Goal: Task Accomplishment & Management: Use online tool/utility

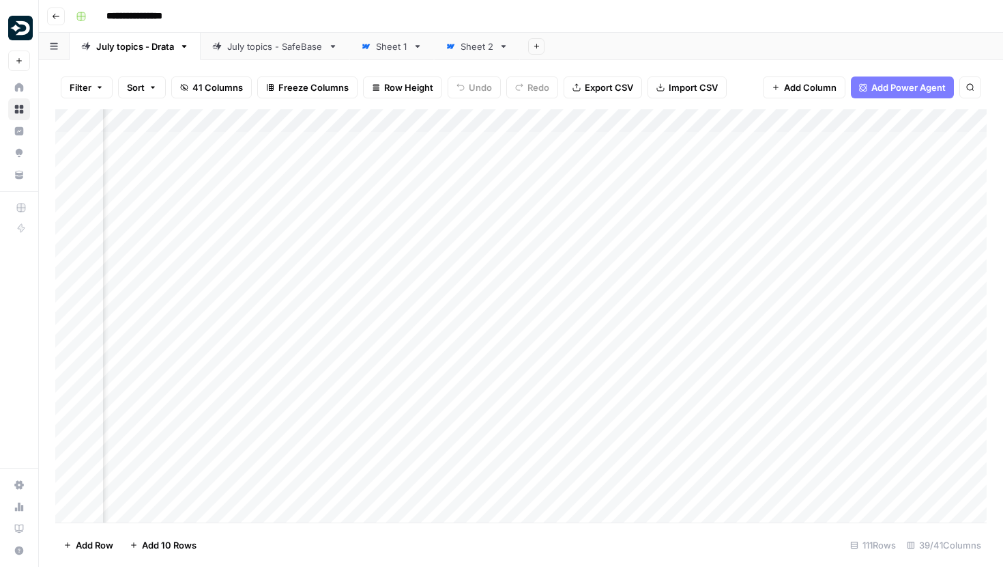
scroll to position [0, 756]
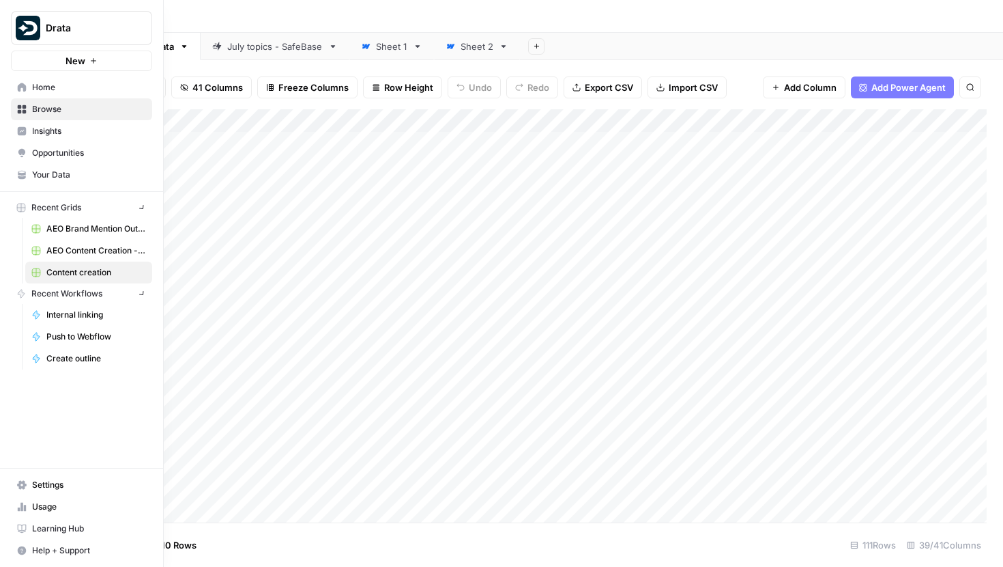
click at [20, 30] on img "Workspace: Drata" at bounding box center [28, 28] width 25 height 25
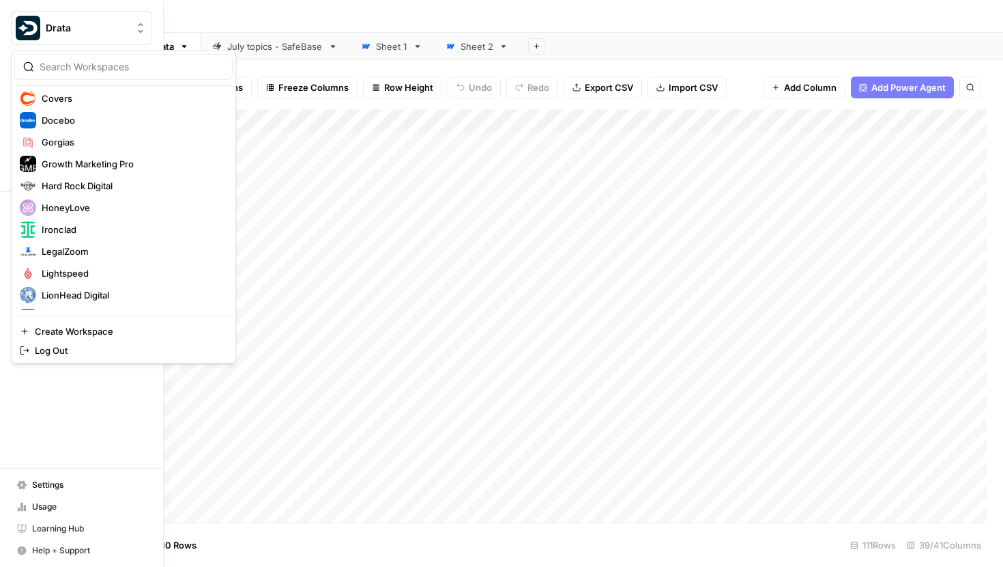
scroll to position [192, 0]
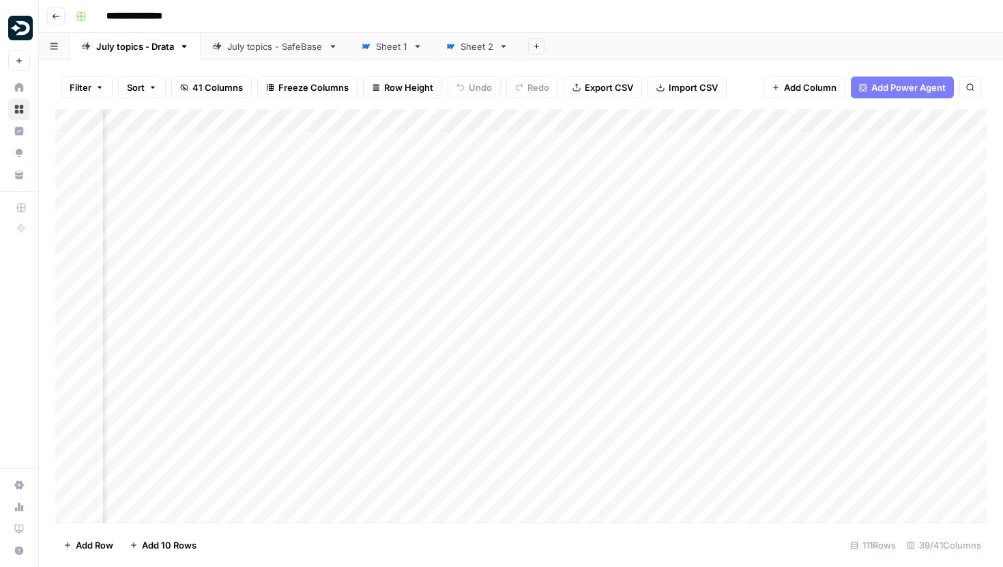
click at [23, 34] on img "Workspace: Drata" at bounding box center [20, 28] width 25 height 25
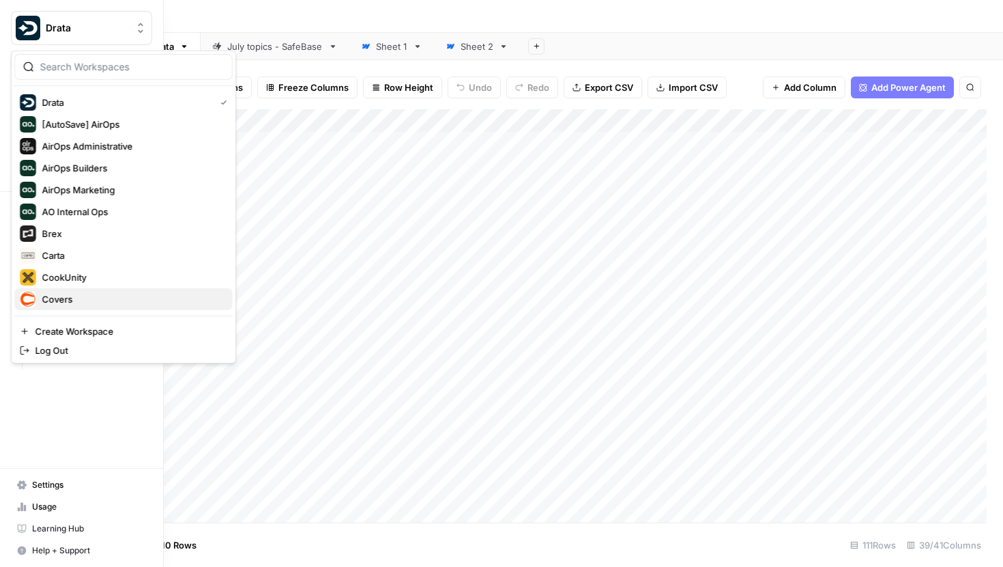
click at [58, 291] on div "Covers" at bounding box center [124, 299] width 208 height 16
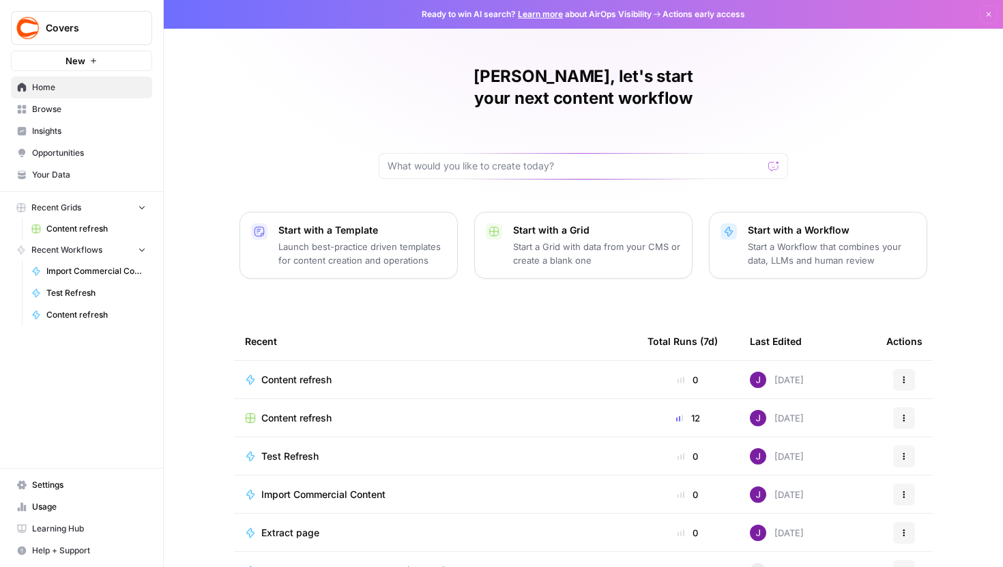
click at [81, 221] on link "Content refresh" at bounding box center [88, 229] width 127 height 22
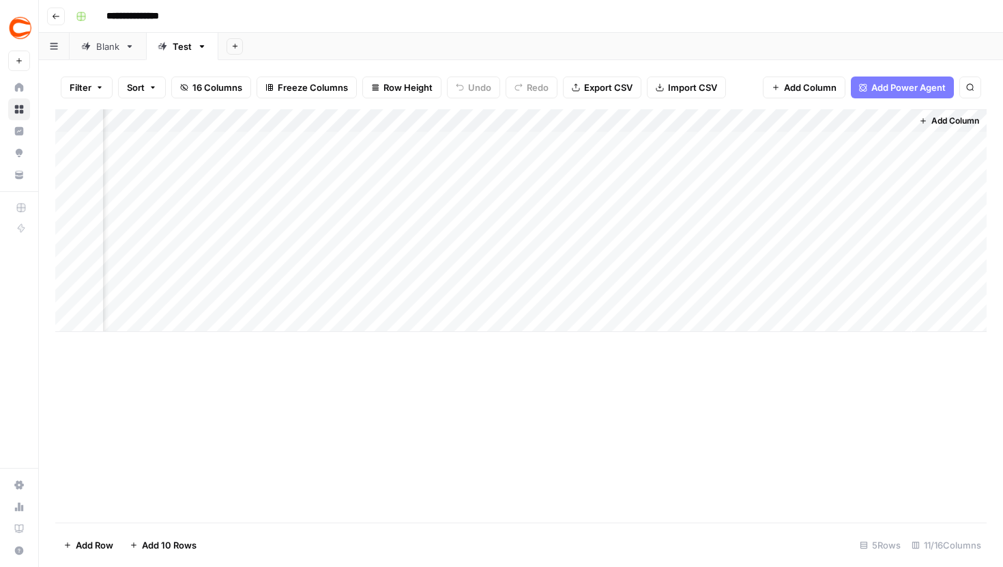
scroll to position [0, 831]
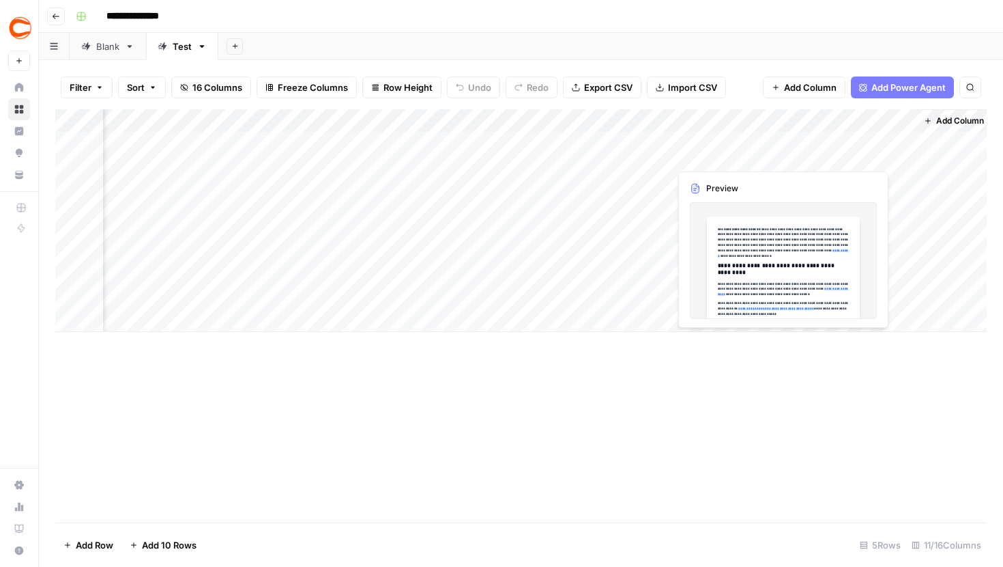
click at [780, 141] on div "Add Column" at bounding box center [521, 220] width 932 height 223
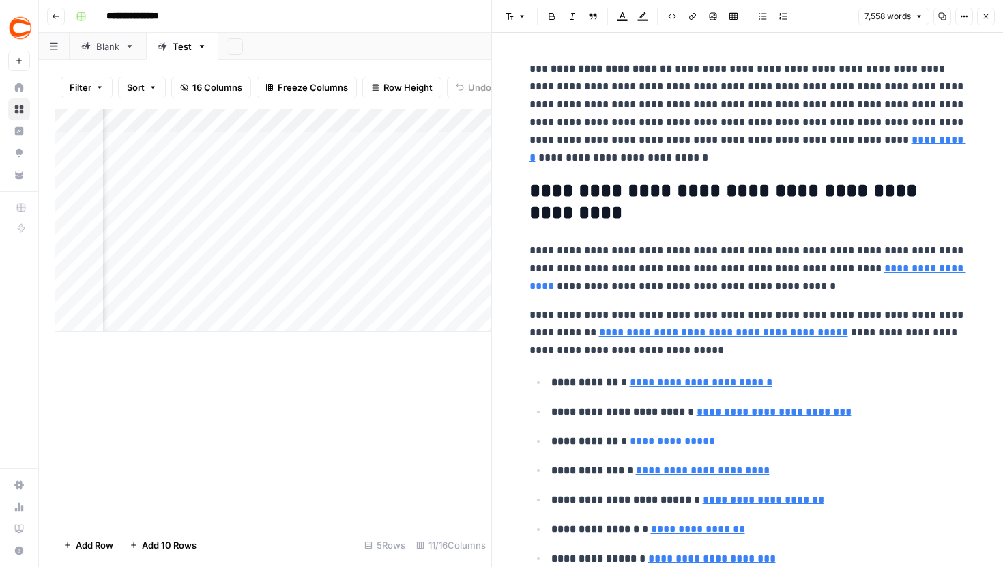
type input "#betmgm-anchor"
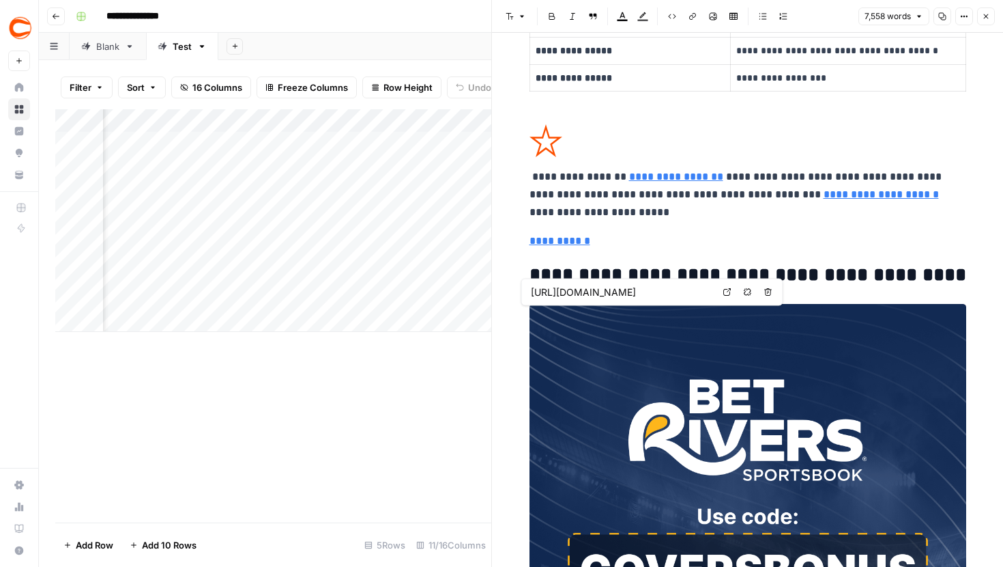
type input "[URL][DOMAIN_NAME]"
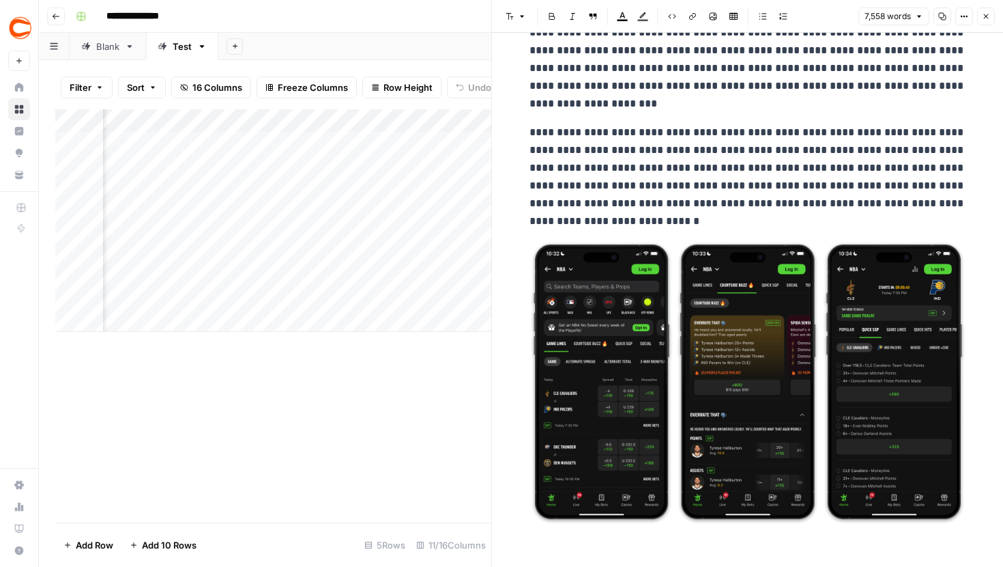
scroll to position [13041, 0]
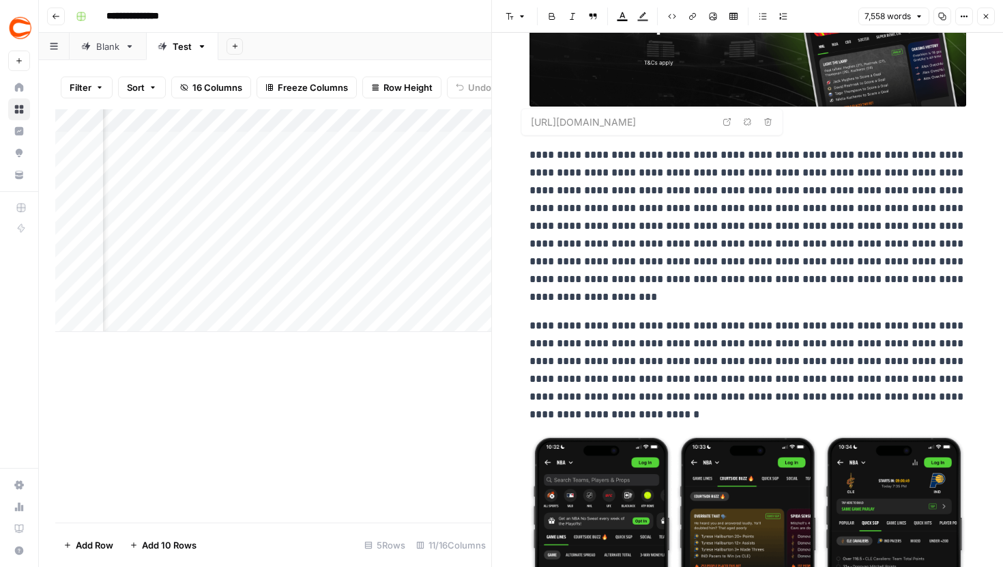
click at [984, 12] on button "Close" at bounding box center [986, 17] width 18 height 18
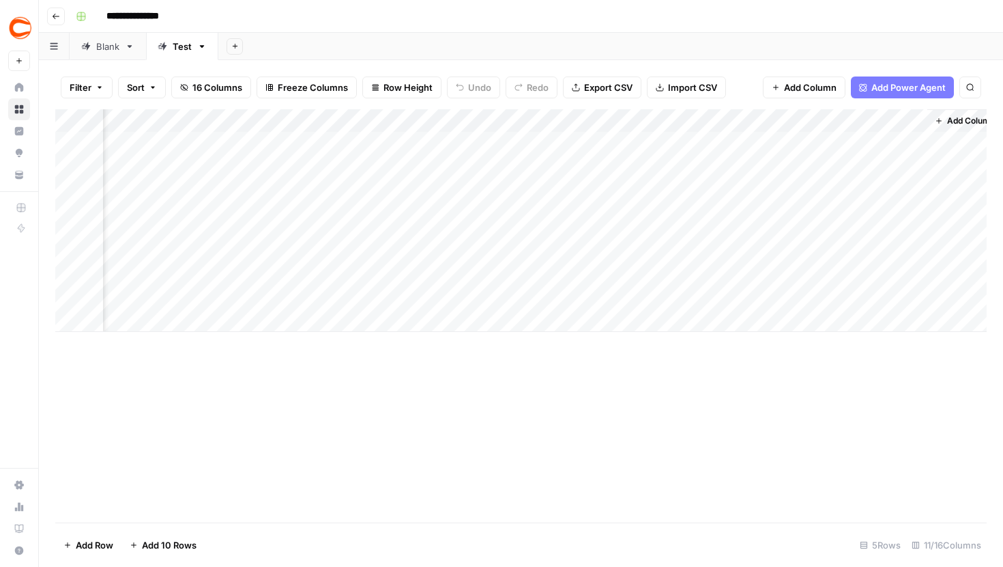
scroll to position [0, 836]
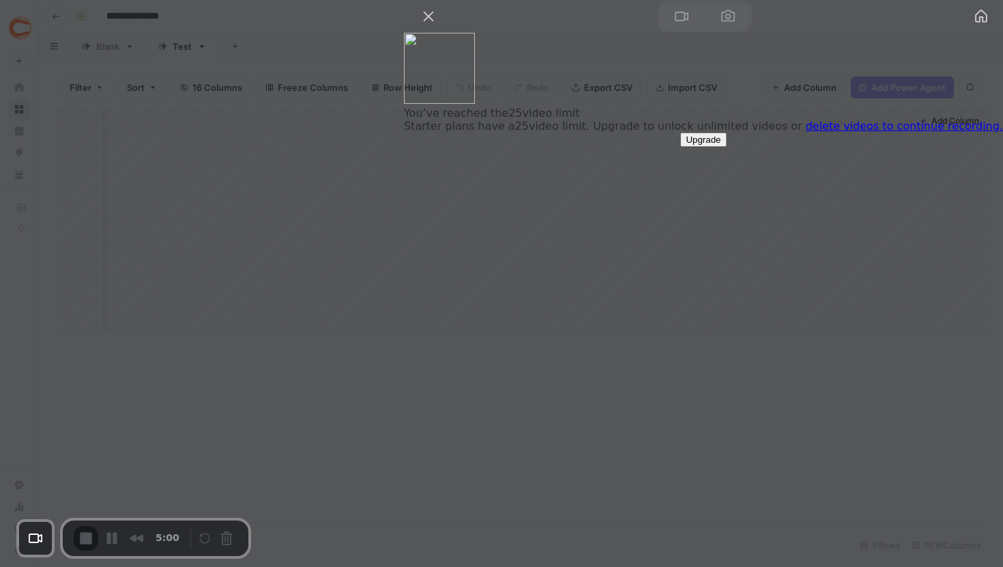
click at [839, 132] on link "delete videos to continue recording." at bounding box center [904, 125] width 197 height 13
click at [440, 27] on button "Close" at bounding box center [429, 16] width 22 height 22
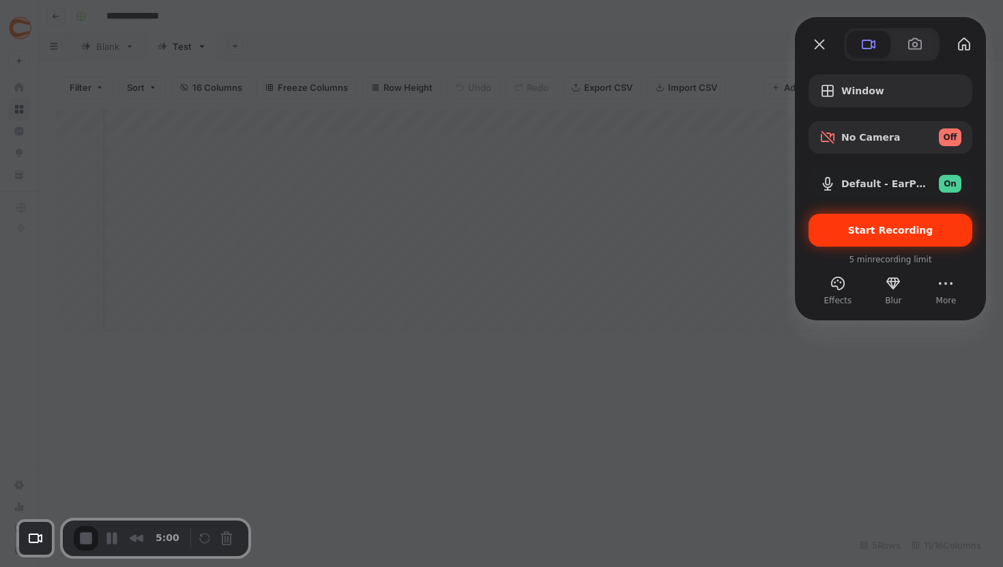
click at [886, 238] on div "Start Recording" at bounding box center [891, 230] width 164 height 33
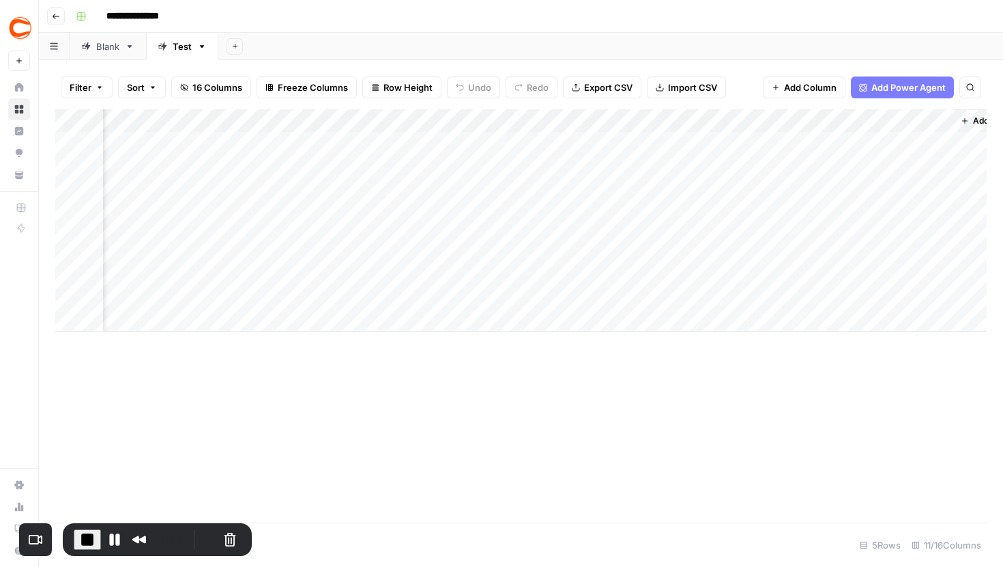
scroll to position [0, 0]
click at [201, 532] on button "Restart Recording" at bounding box center [208, 539] width 16 height 16
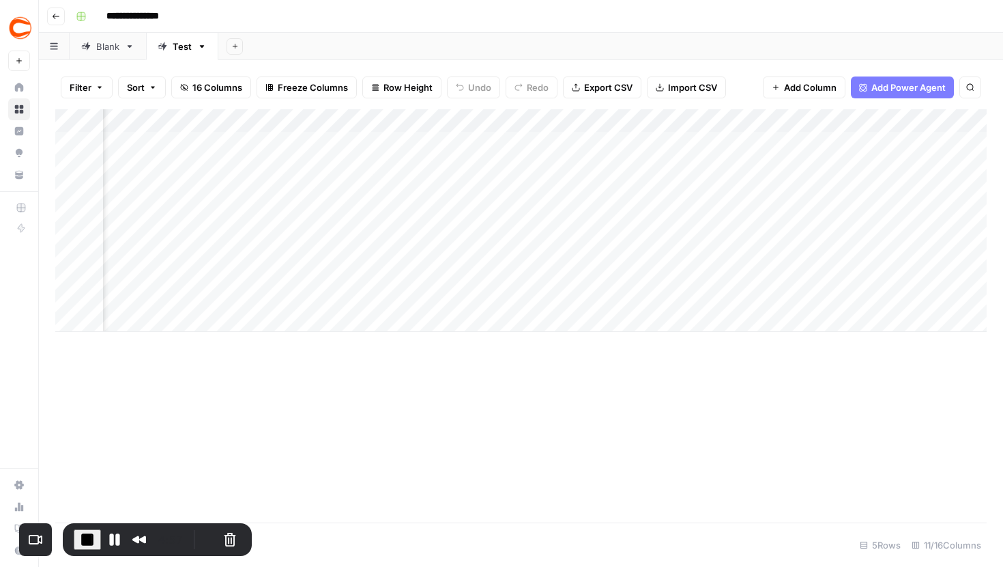
scroll to position [0, 74]
click at [200, 539] on button "Restart Recording" at bounding box center [208, 538] width 16 height 16
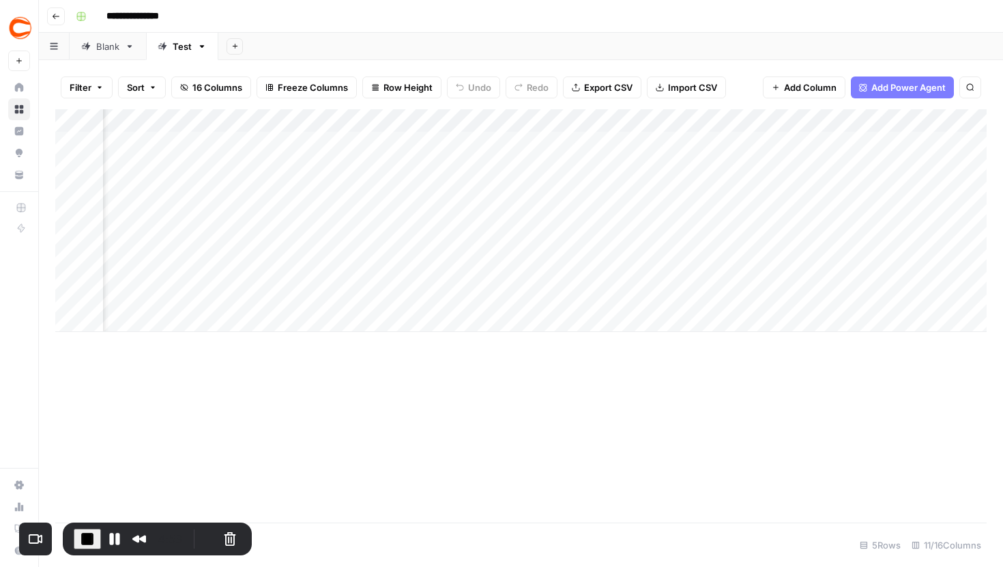
scroll to position [0, 444]
click at [106, 47] on div "Blank" at bounding box center [107, 47] width 23 height 14
click at [173, 48] on div "Test" at bounding box center [182, 47] width 19 height 14
click at [99, 47] on div "Blank" at bounding box center [107, 47] width 23 height 14
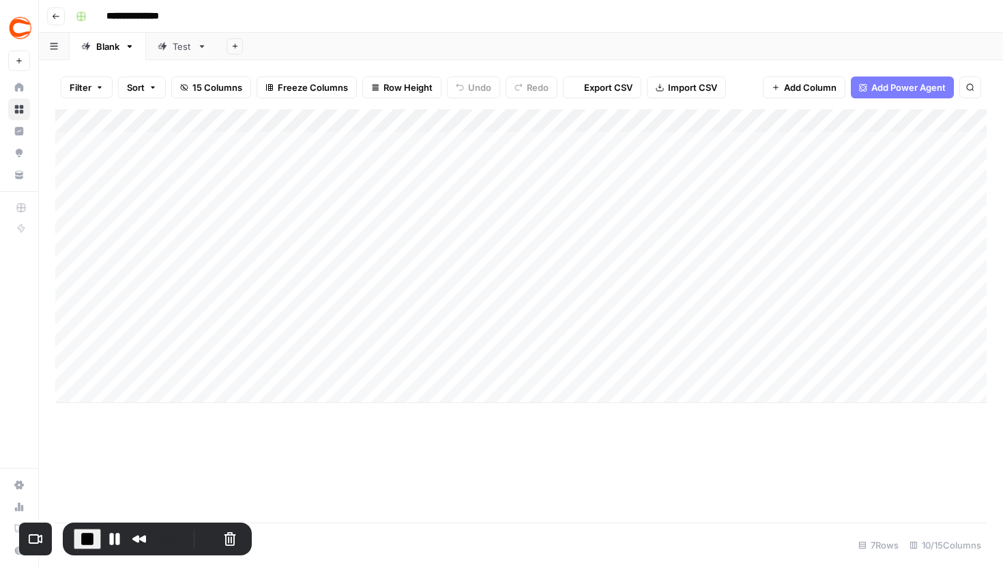
click at [110, 48] on div "Blank" at bounding box center [107, 47] width 23 height 14
click at [112, 46] on div "Blank" at bounding box center [107, 47] width 23 height 14
click at [111, 47] on div "Blank" at bounding box center [107, 47] width 23 height 14
type input "*"
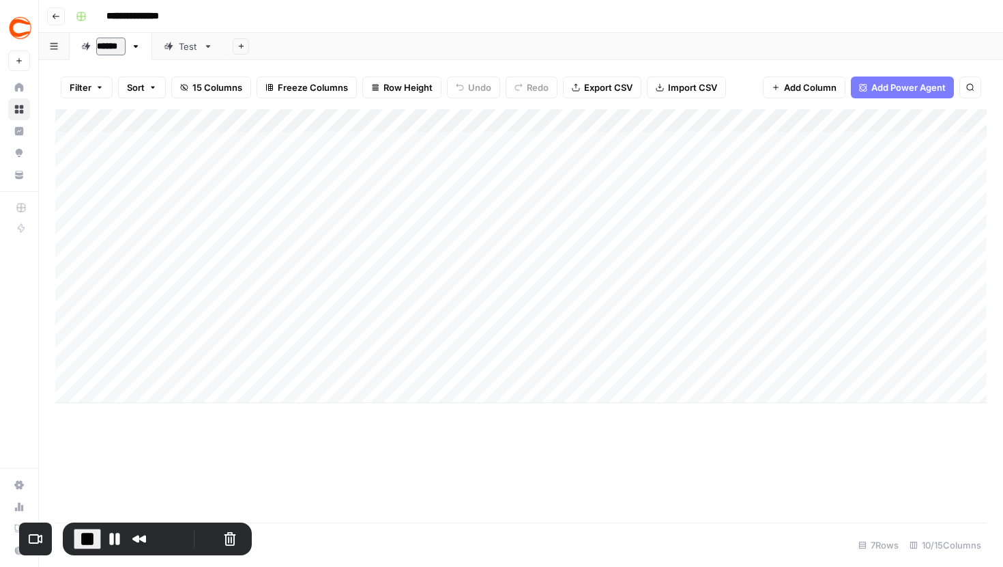
type input "*******"
click at [178, 55] on link "Test" at bounding box center [194, 46] width 72 height 27
click at [107, 49] on div "Blank" at bounding box center [107, 47] width 23 height 14
click at [186, 47] on div "Test" at bounding box center [192, 47] width 19 height 14
click at [200, 537] on button "Restart Recording" at bounding box center [208, 538] width 16 height 16
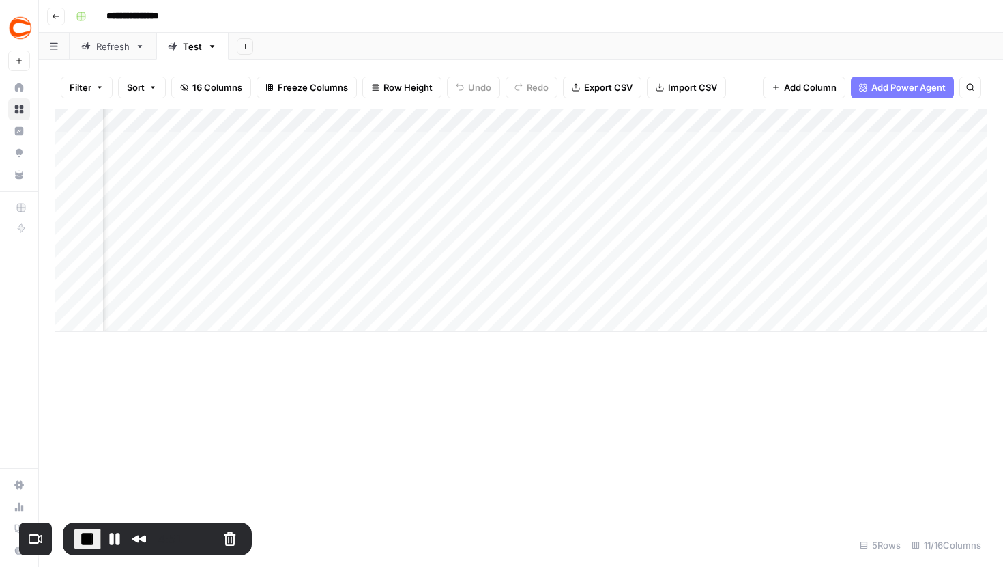
scroll to position [0, 105]
click at [109, 44] on div "Refresh" at bounding box center [112, 47] width 33 height 14
click at [185, 49] on div "Test" at bounding box center [192, 47] width 19 height 14
click at [775, 140] on div "Add Column" at bounding box center [521, 220] width 932 height 223
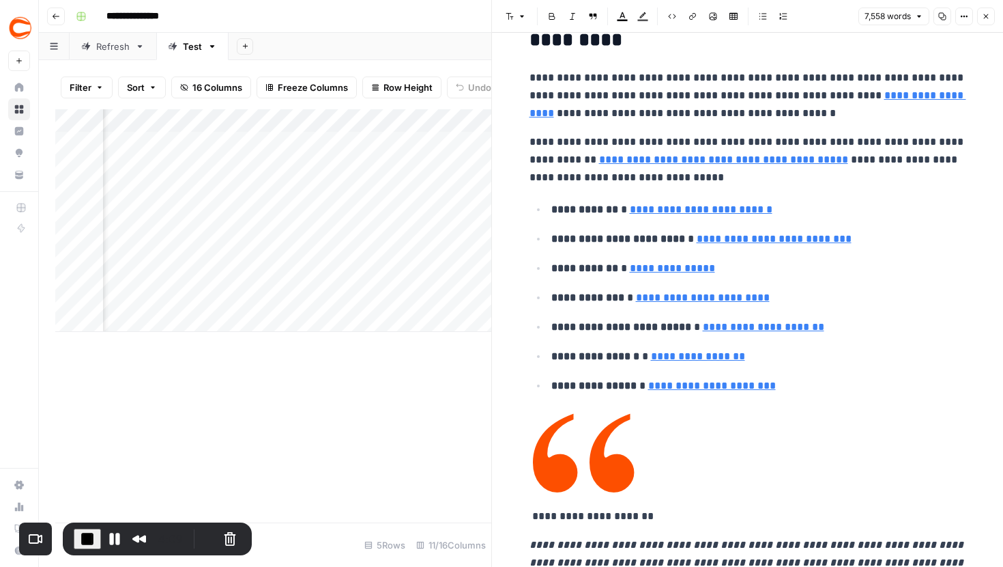
scroll to position [175, 0]
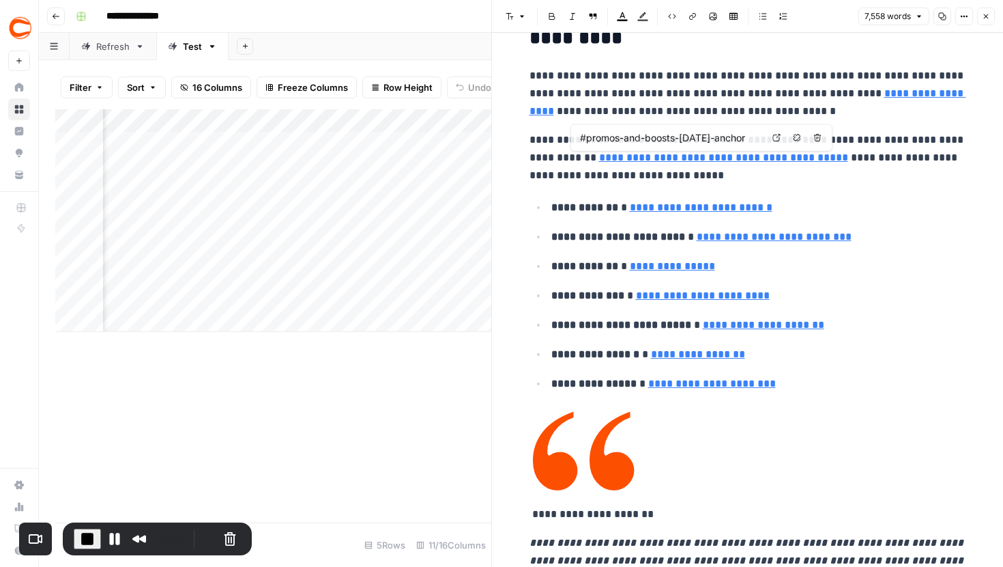
type input "#caesars-anchor"
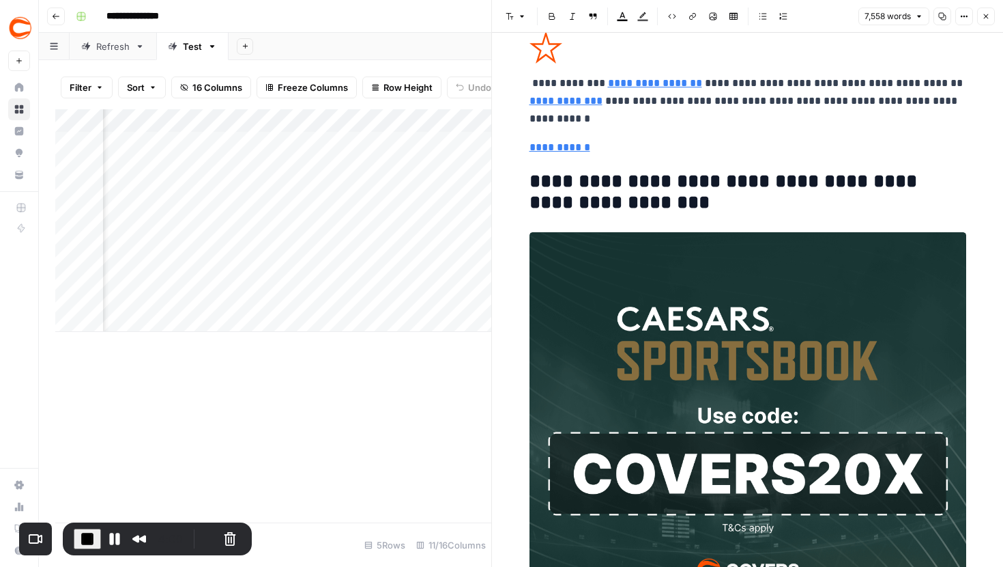
scroll to position [2988, 0]
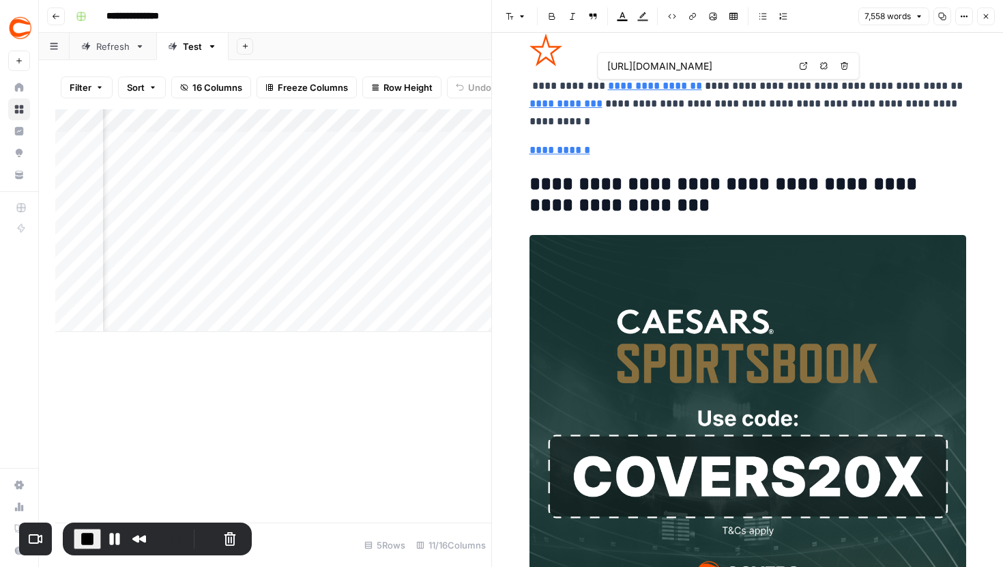
type input "[URL][DOMAIN_NAME]"
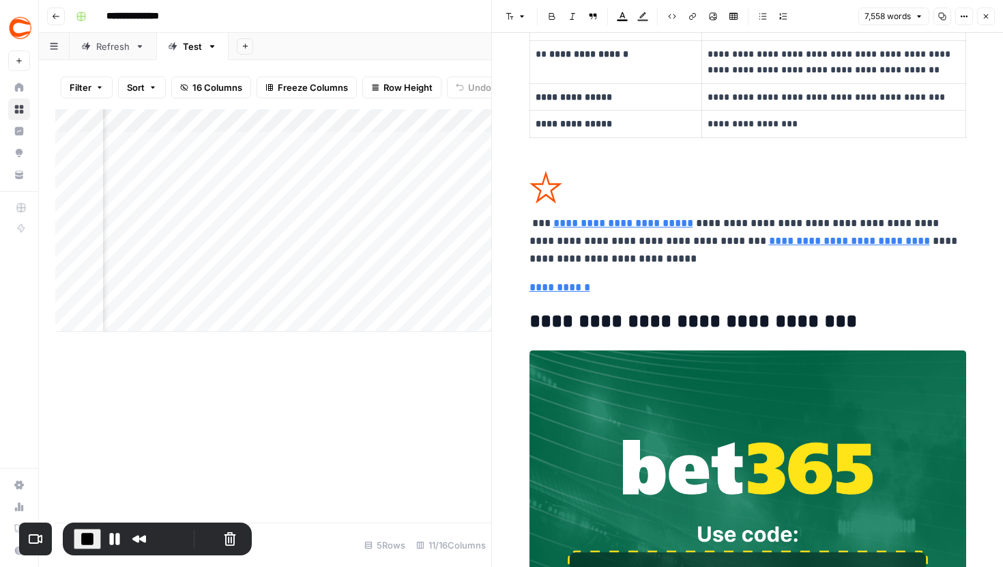
scroll to position [5190, 0]
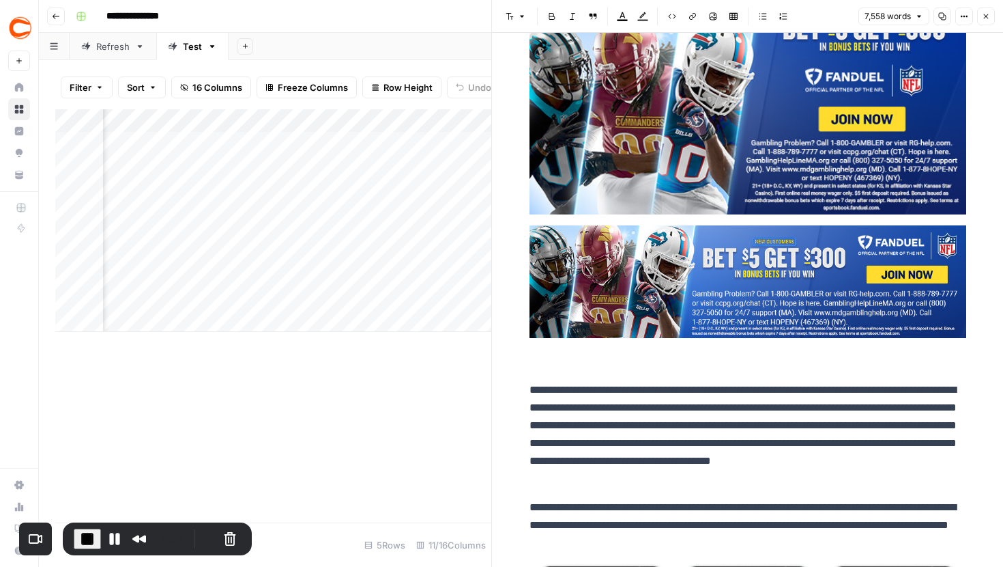
type input "[URL][DOMAIN_NAME]"
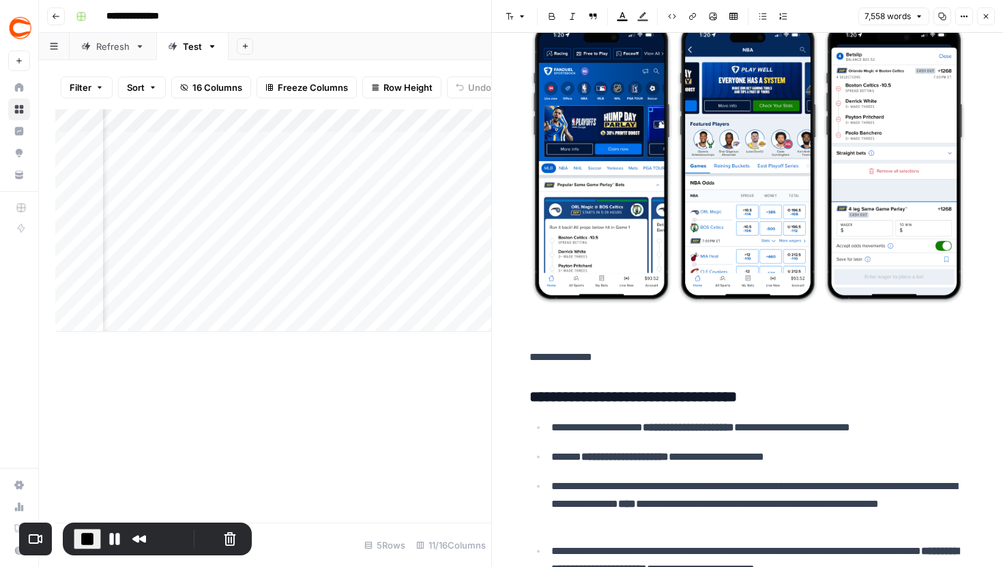
scroll to position [8526, 0]
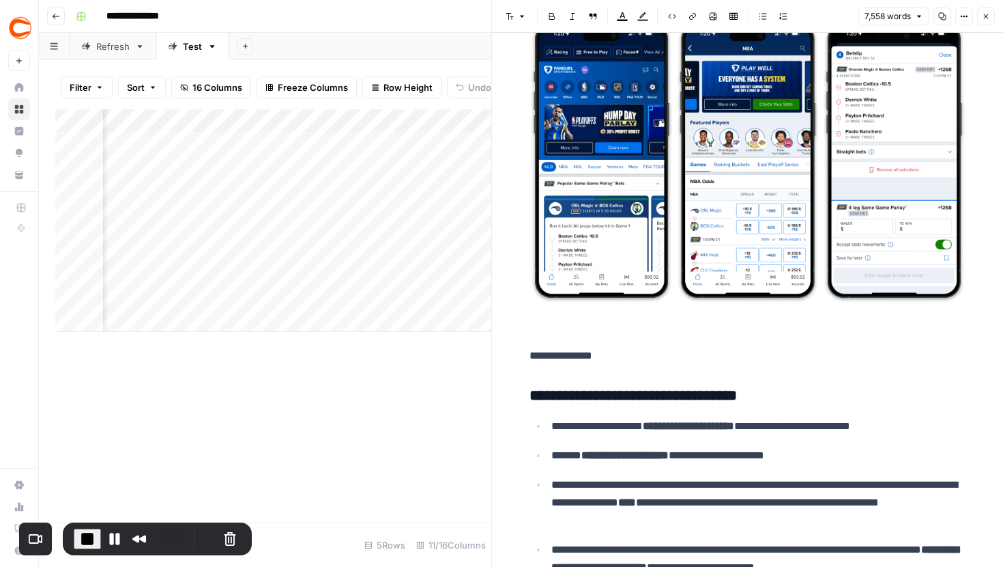
click at [986, 10] on button "Close" at bounding box center [986, 17] width 18 height 18
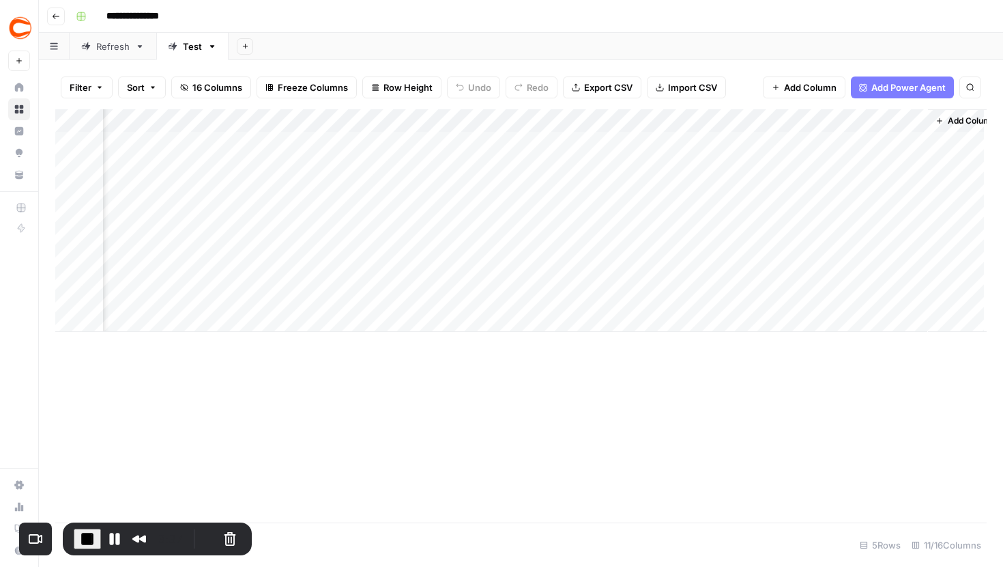
scroll to position [0, 820]
click at [792, 141] on div "Add Column" at bounding box center [521, 220] width 932 height 223
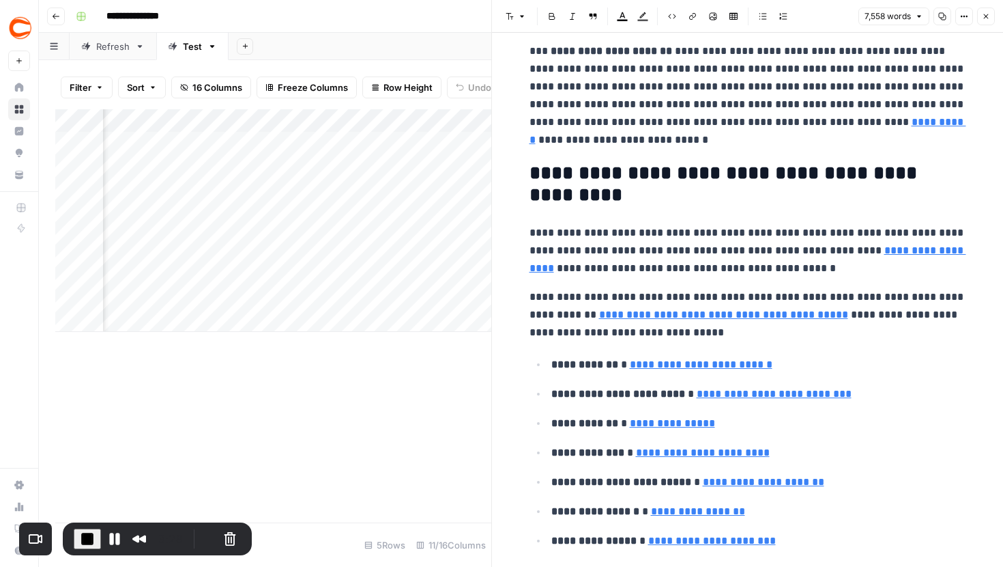
scroll to position [15, 0]
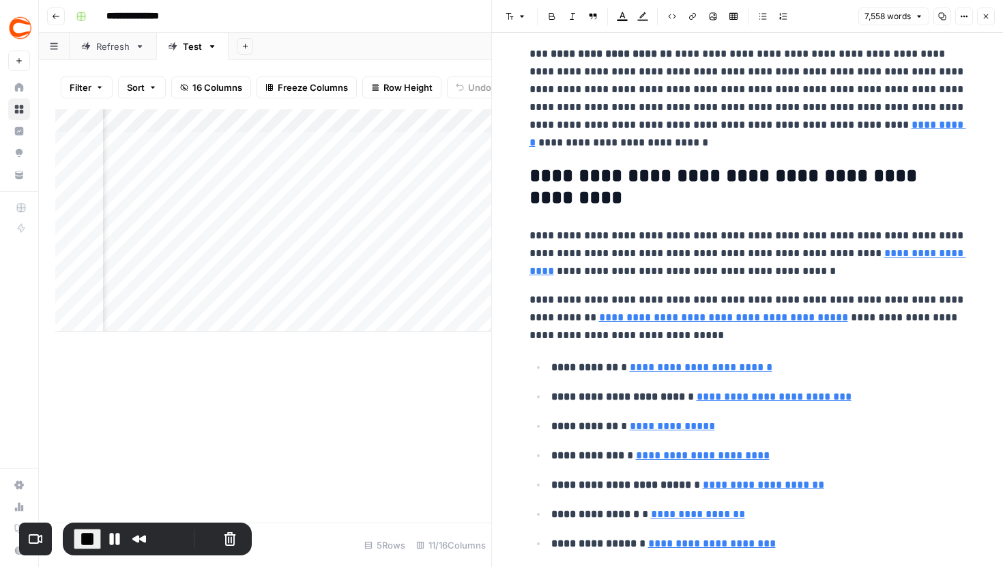
click at [724, 272] on p "**********" at bounding box center [748, 253] width 437 height 53
click at [984, 21] on button "Close" at bounding box center [986, 17] width 18 height 18
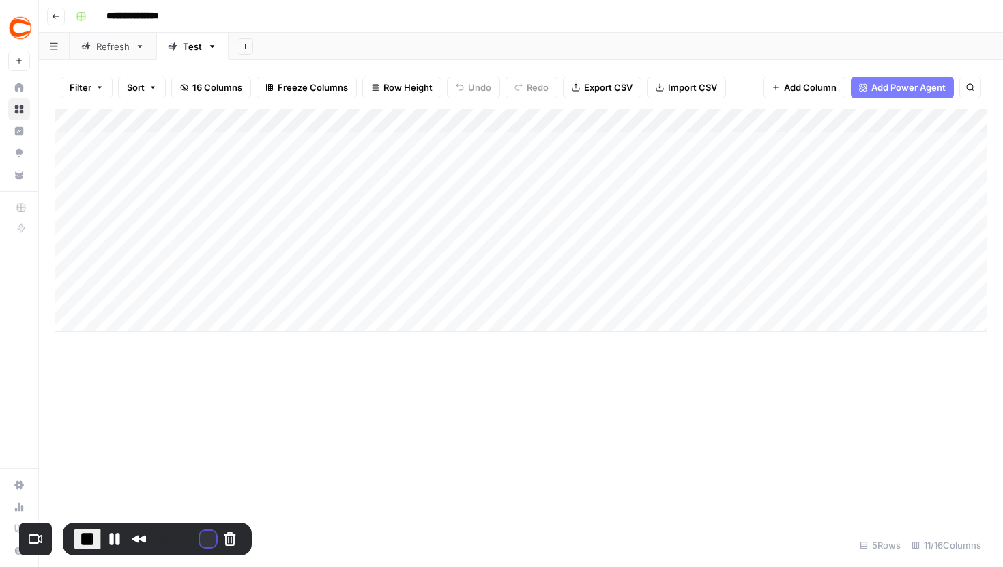
click at [200, 534] on button "Restart Recording" at bounding box center [208, 538] width 16 height 16
click at [105, 53] on div "Refresh" at bounding box center [112, 47] width 33 height 14
click at [180, 52] on div "Test" at bounding box center [185, 47] width 34 height 14
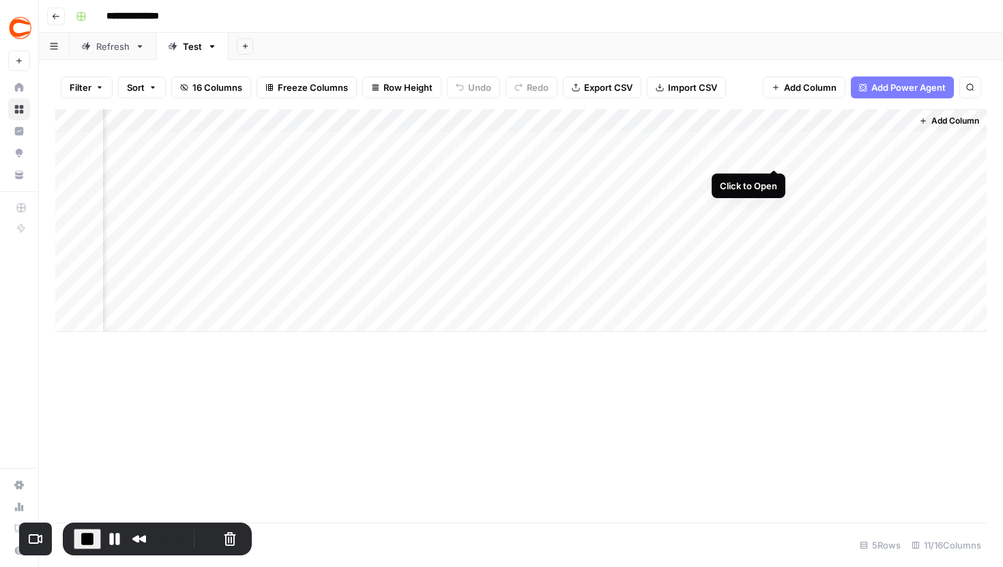
click at [776, 143] on div "Add Column" at bounding box center [521, 220] width 932 height 223
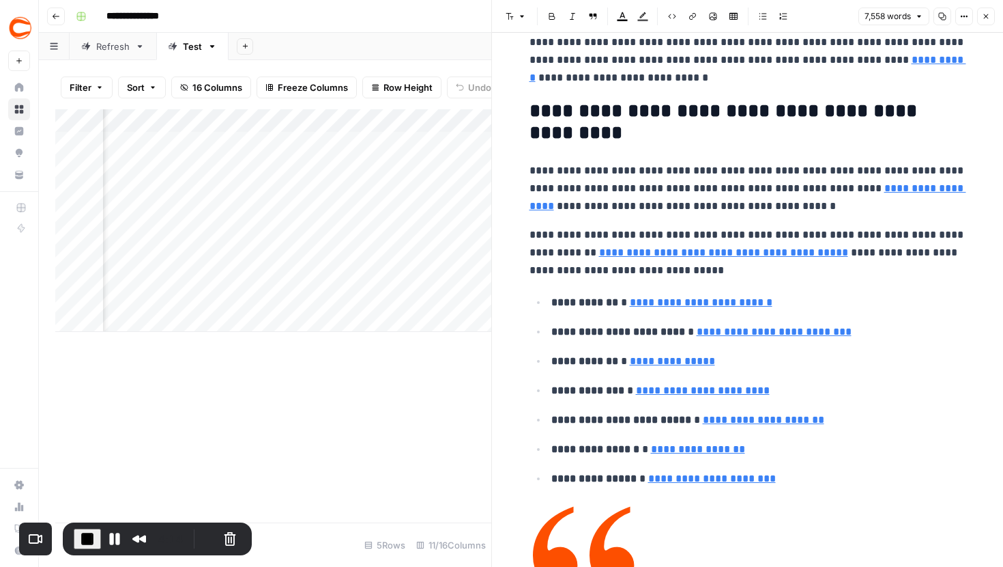
scroll to position [81, 0]
type input "#caesars-anchor"
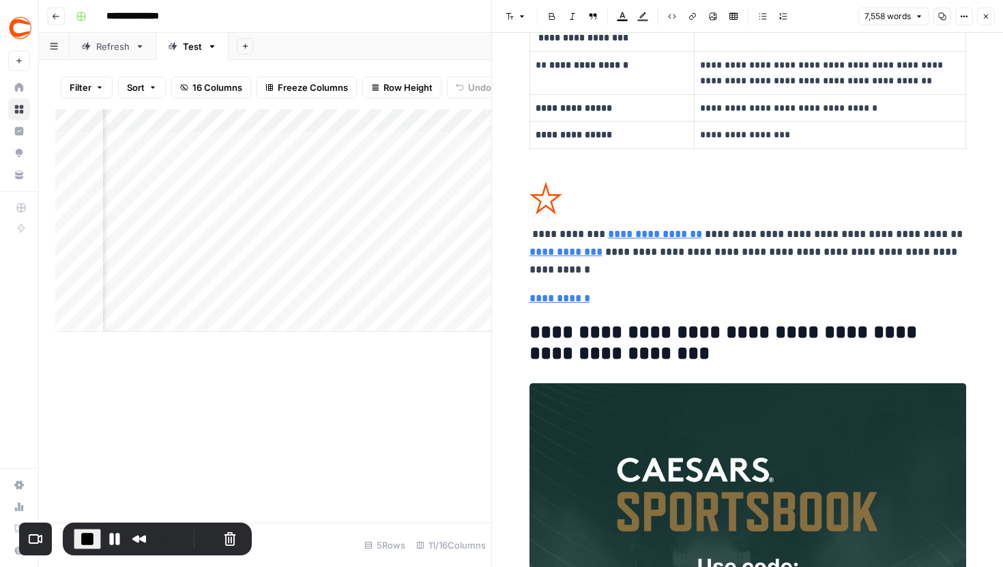
scroll to position [2853, 0]
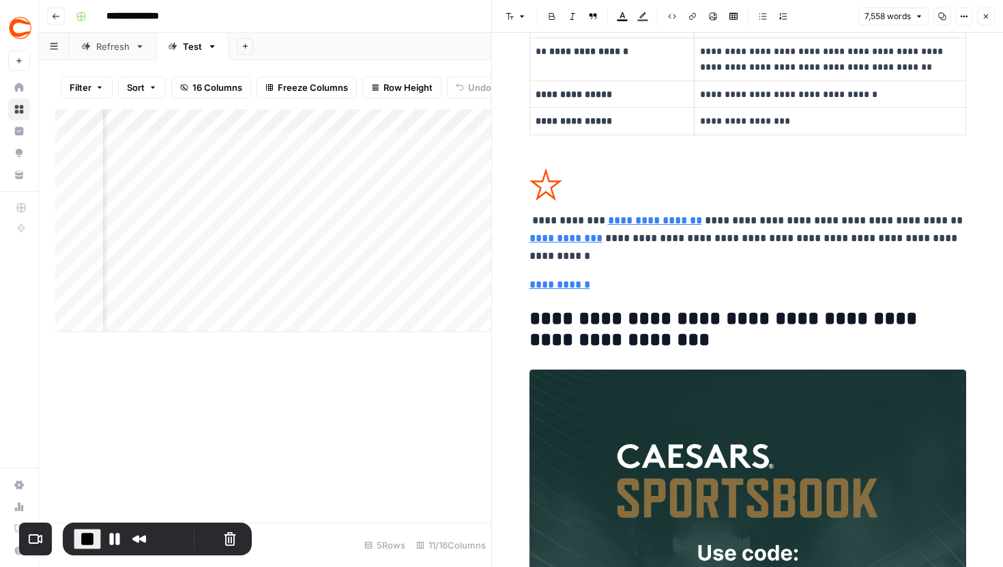
click at [713, 223] on p "**********" at bounding box center [748, 216] width 437 height 97
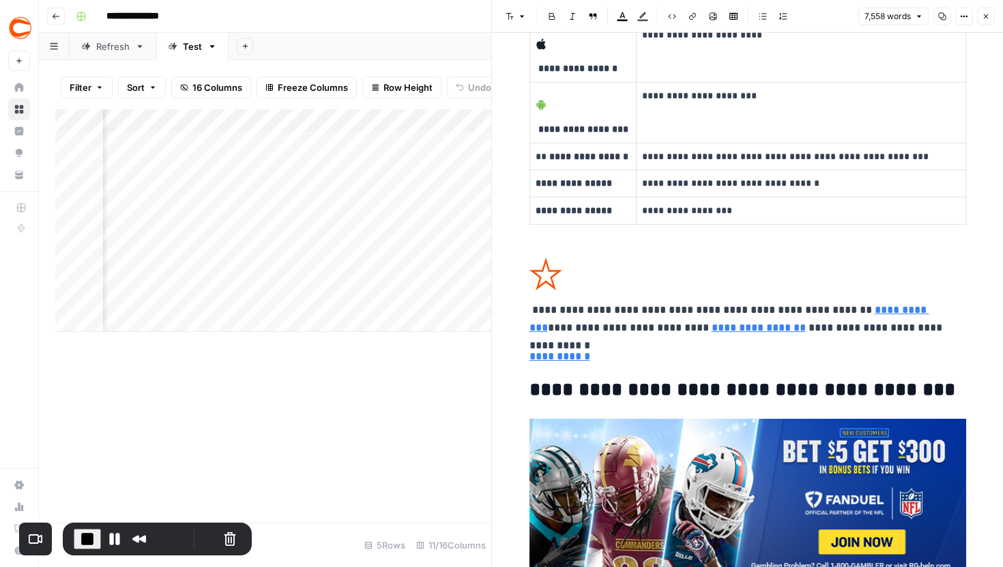
scroll to position [7674, 0]
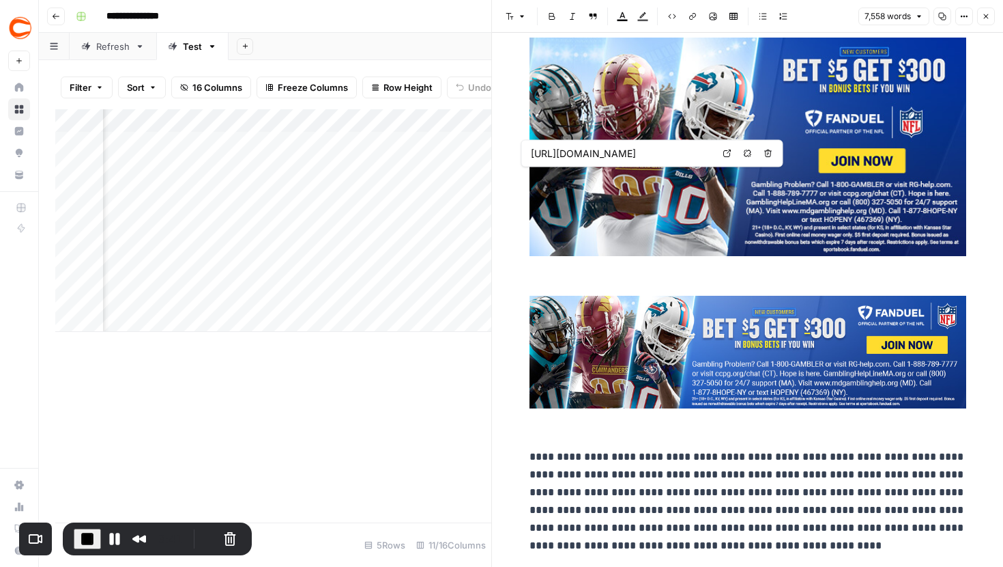
type input "[URL][DOMAIN_NAME]"
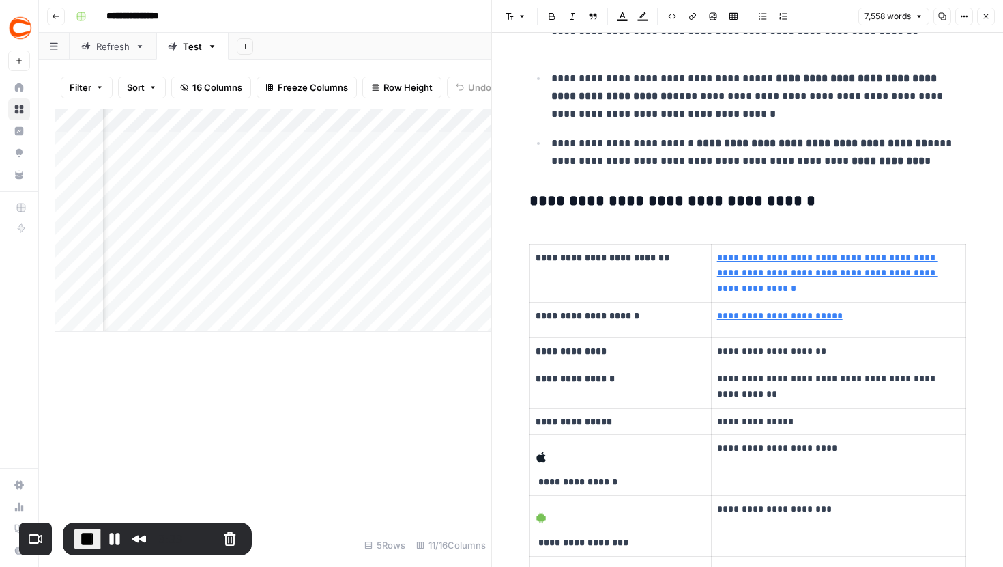
scroll to position [11605, 0]
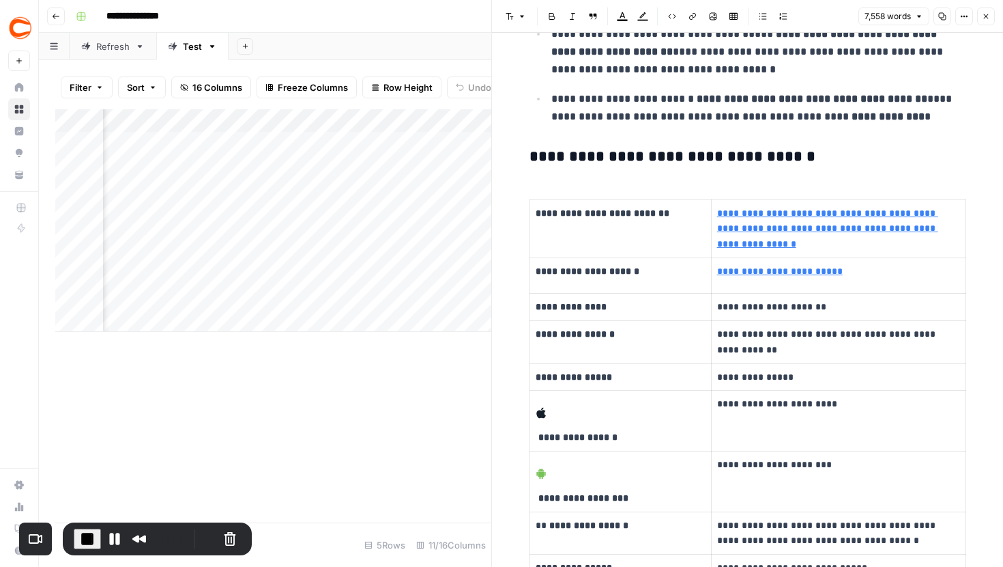
type input "[URL][DOMAIN_NAME]"
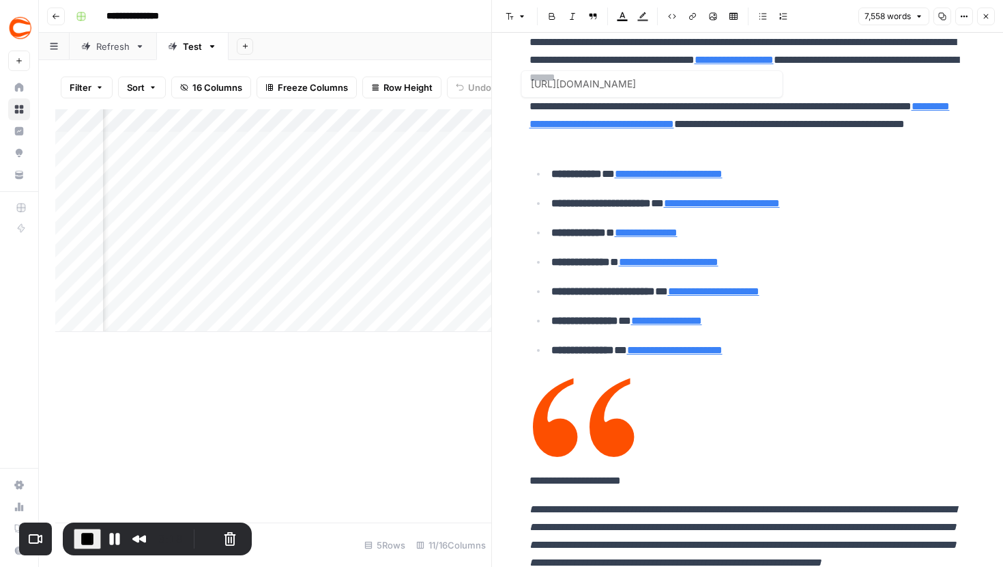
scroll to position [0, 0]
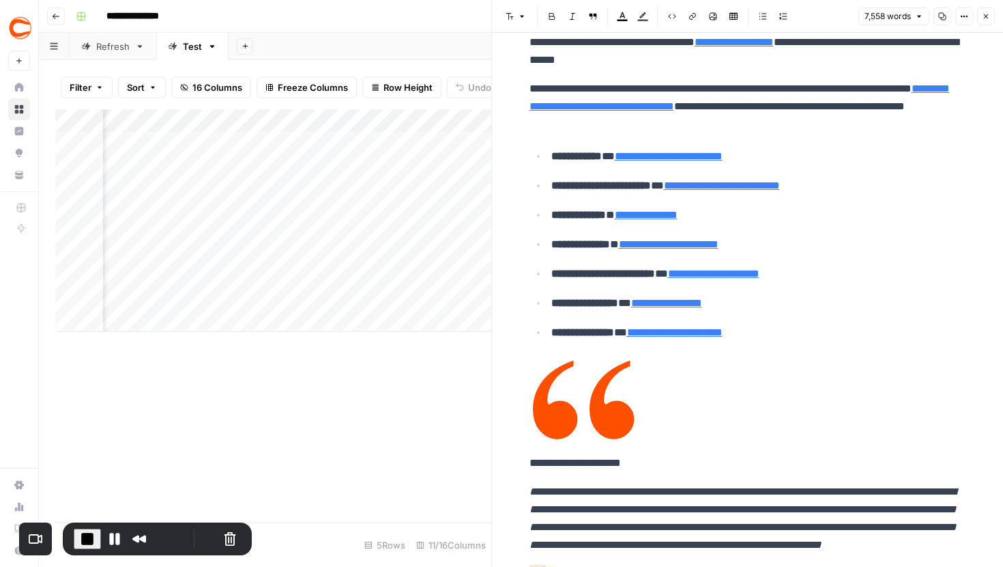
type input "#fanatics-anchor"
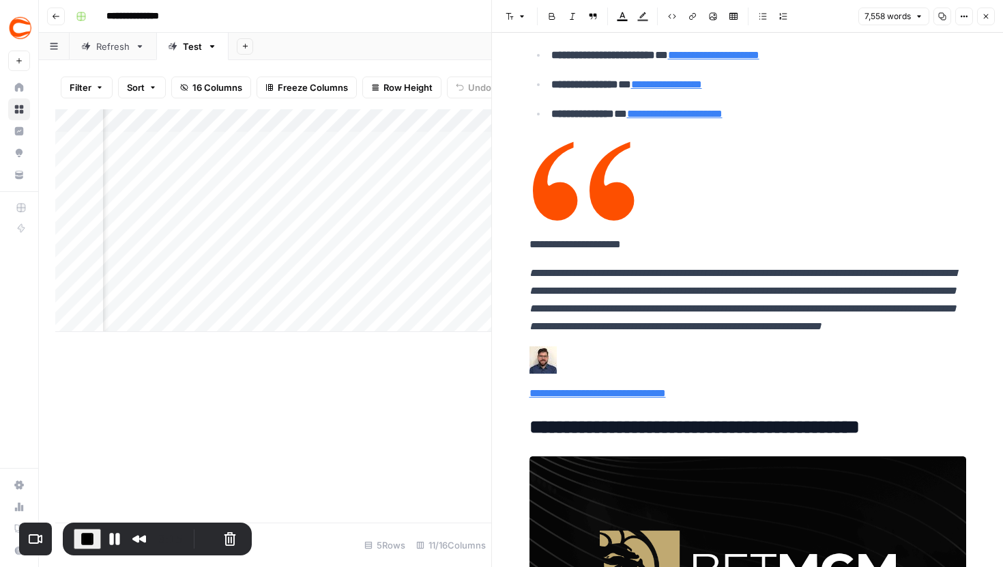
scroll to position [445, 0]
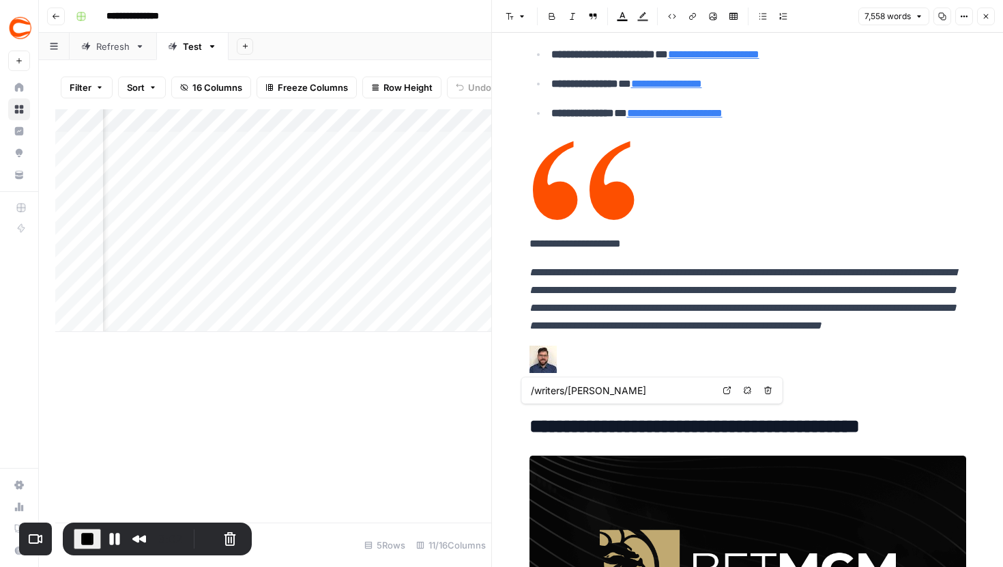
drag, startPoint x: 530, startPoint y: 392, endPoint x: 639, endPoint y: 387, distance: 109.3
click at [639, 387] on div "/writers/[PERSON_NAME]" at bounding box center [622, 390] width 188 height 16
drag, startPoint x: 657, startPoint y: 390, endPoint x: 529, endPoint y: 389, distance: 127.7
click at [529, 389] on div "/writers/[PERSON_NAME]" at bounding box center [622, 390] width 188 height 16
drag, startPoint x: 657, startPoint y: 391, endPoint x: 528, endPoint y: 387, distance: 129.1
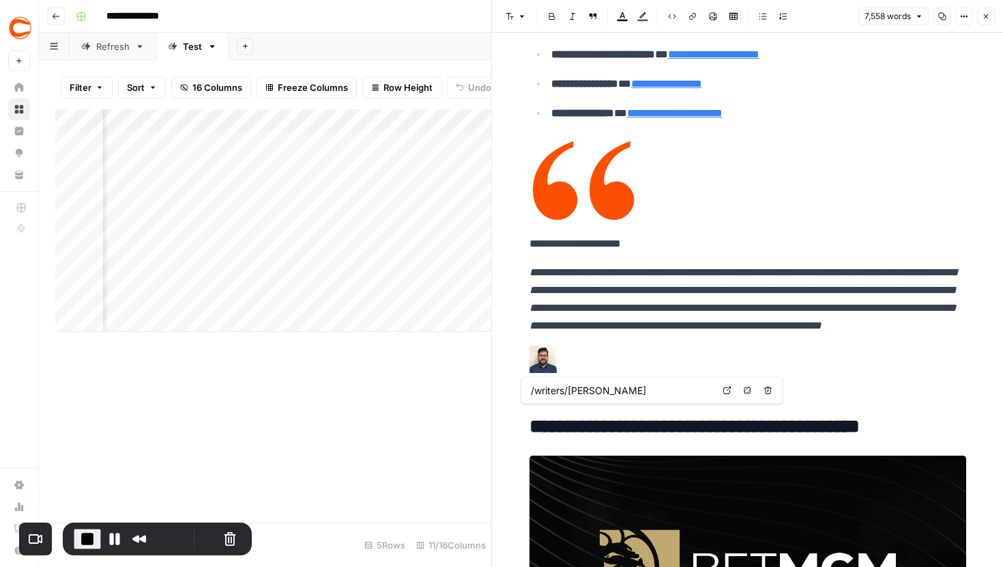
click at [528, 387] on div "/writers/[PERSON_NAME]" at bounding box center [622, 390] width 188 height 16
click at [528, 388] on body "**********" at bounding box center [501, 283] width 1003 height 567
drag, startPoint x: 660, startPoint y: 388, endPoint x: 527, endPoint y: 388, distance: 133.1
click at [528, 388] on div "/writers/[PERSON_NAME]" at bounding box center [622, 390] width 188 height 16
click at [636, 392] on input "/writers/[PERSON_NAME]" at bounding box center [622, 391] width 182 height 14
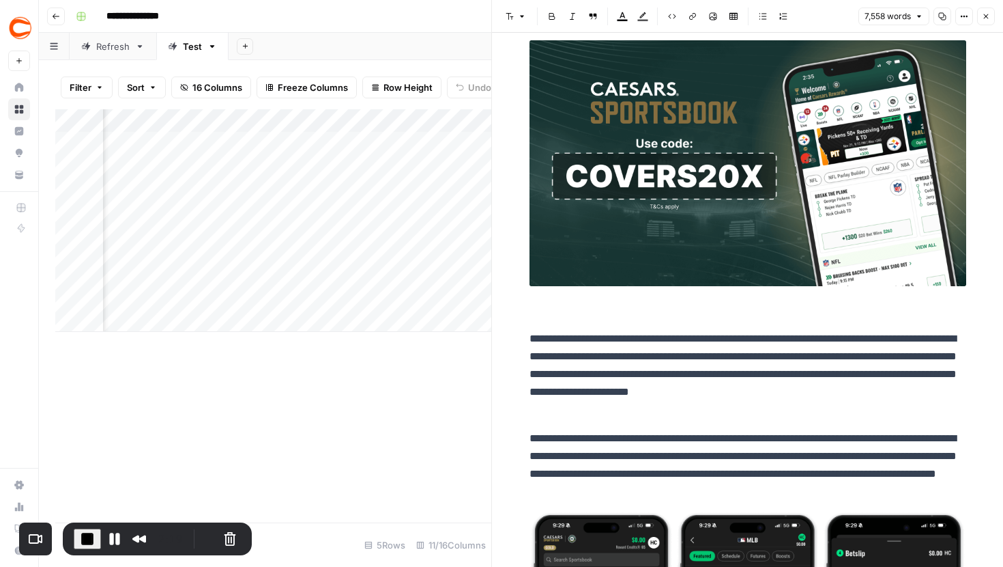
scroll to position [3650, 0]
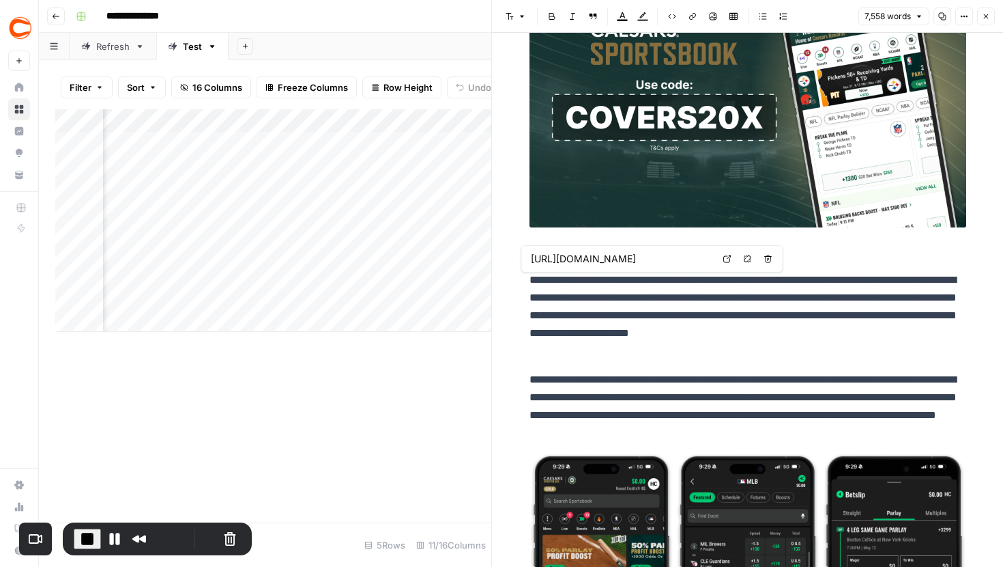
click at [113, 56] on link "Refresh" at bounding box center [113, 46] width 87 height 27
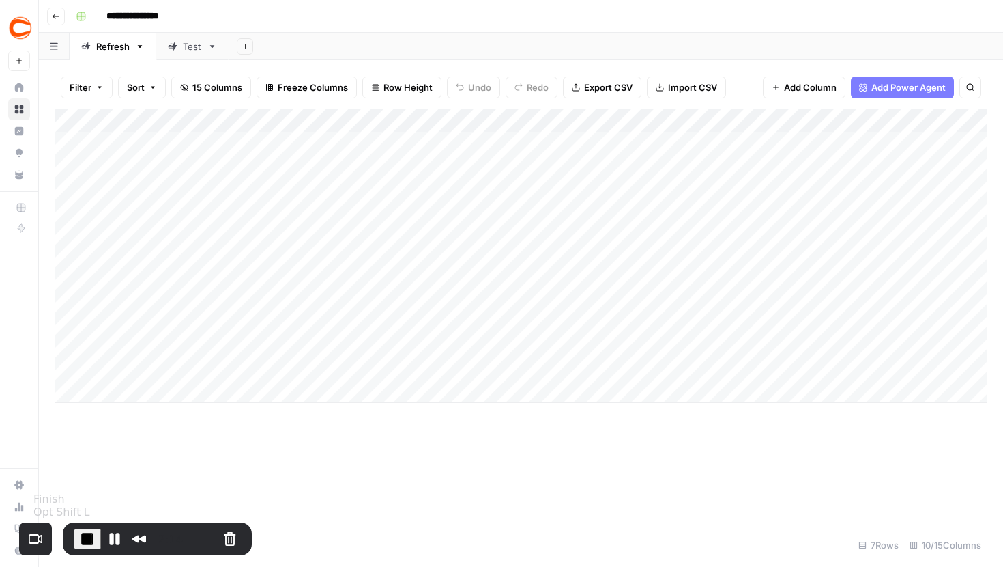
click at [83, 541] on span "End Recording" at bounding box center [87, 538] width 16 height 16
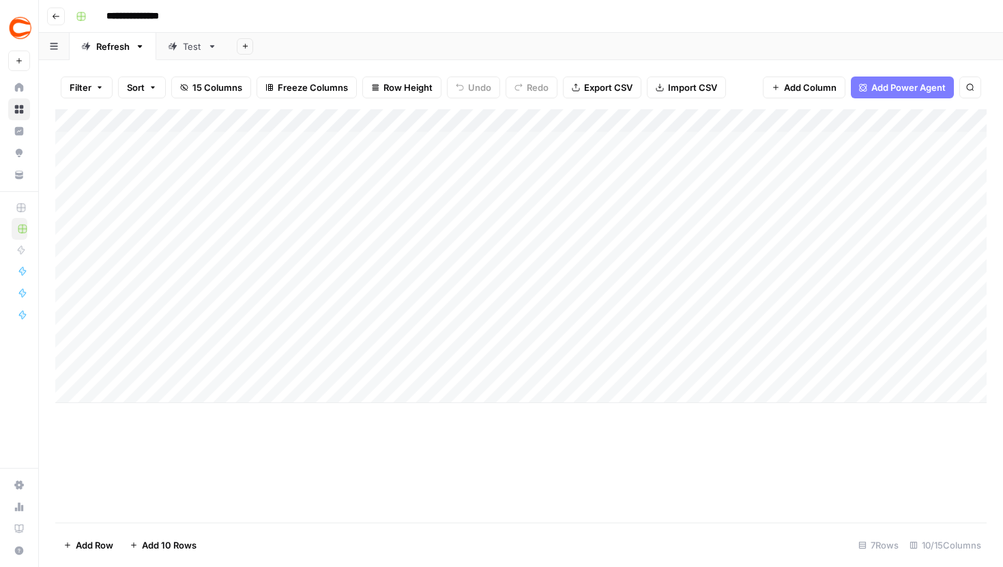
click at [21, 27] on img "Workspace: Covers" at bounding box center [20, 28] width 25 height 25
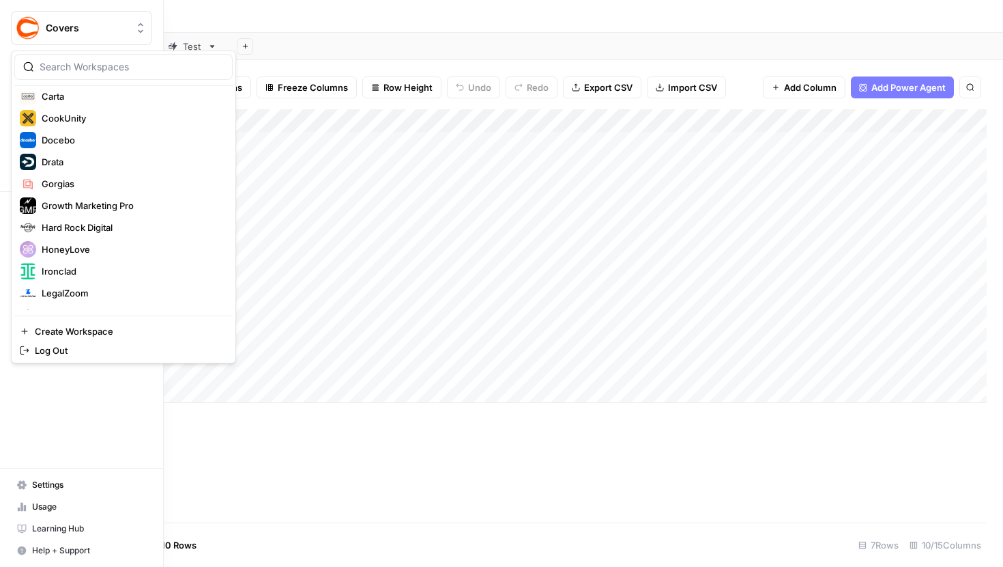
scroll to position [190, 0]
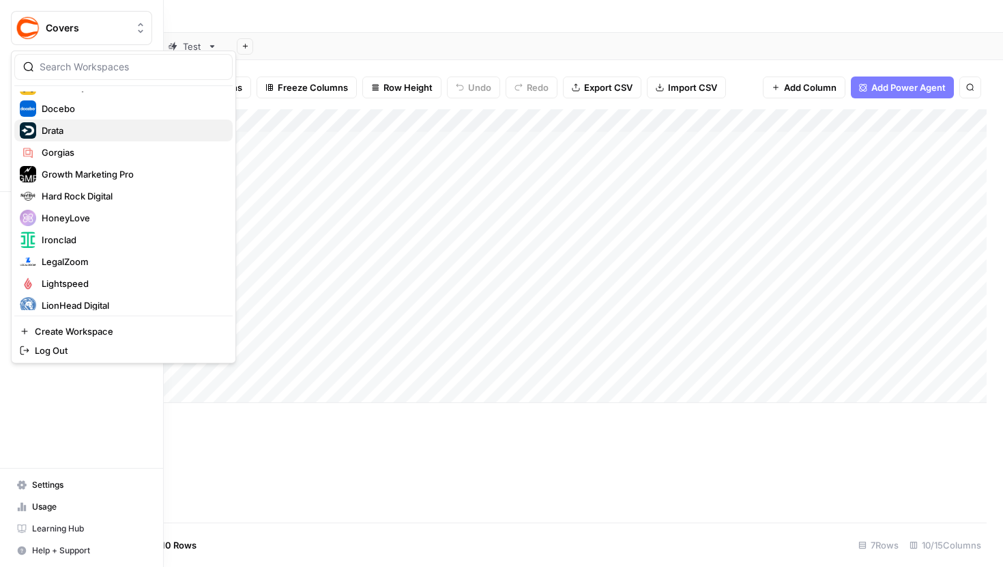
click at [70, 127] on span "Drata" at bounding box center [132, 131] width 180 height 14
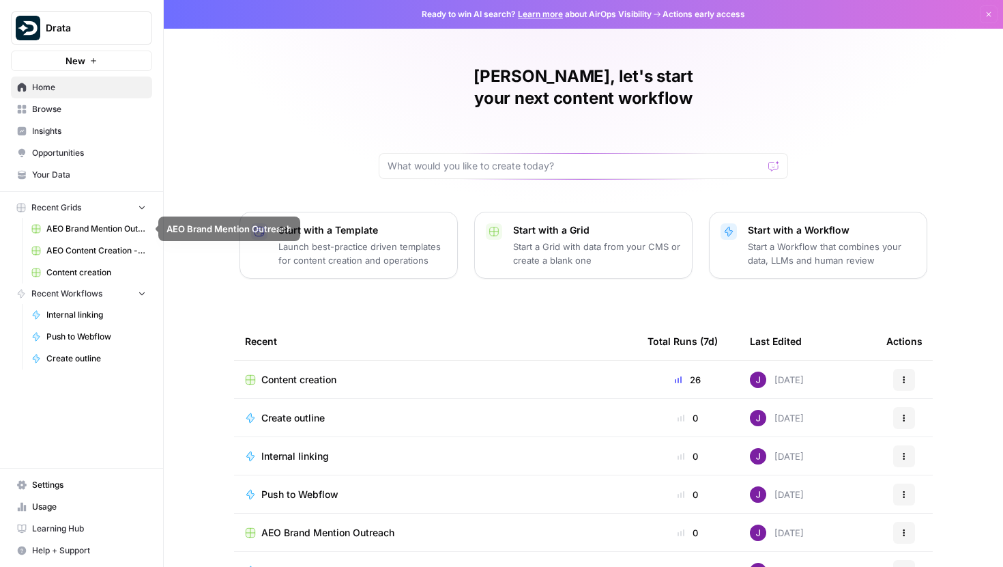
click at [69, 272] on span "Content creation" at bounding box center [96, 272] width 100 height 12
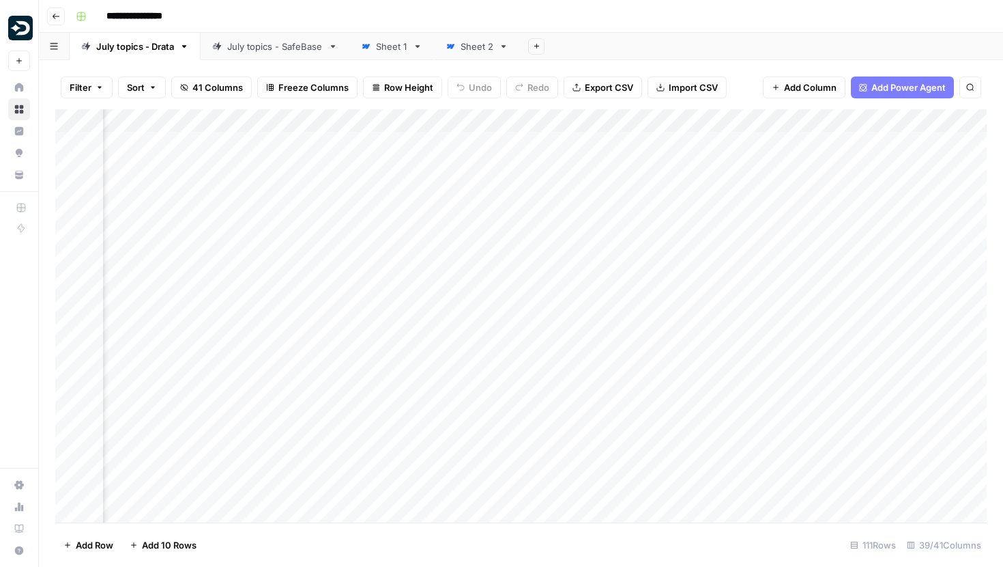
scroll to position [0, 2661]
click at [514, 124] on div "Add Column" at bounding box center [521, 315] width 932 height 413
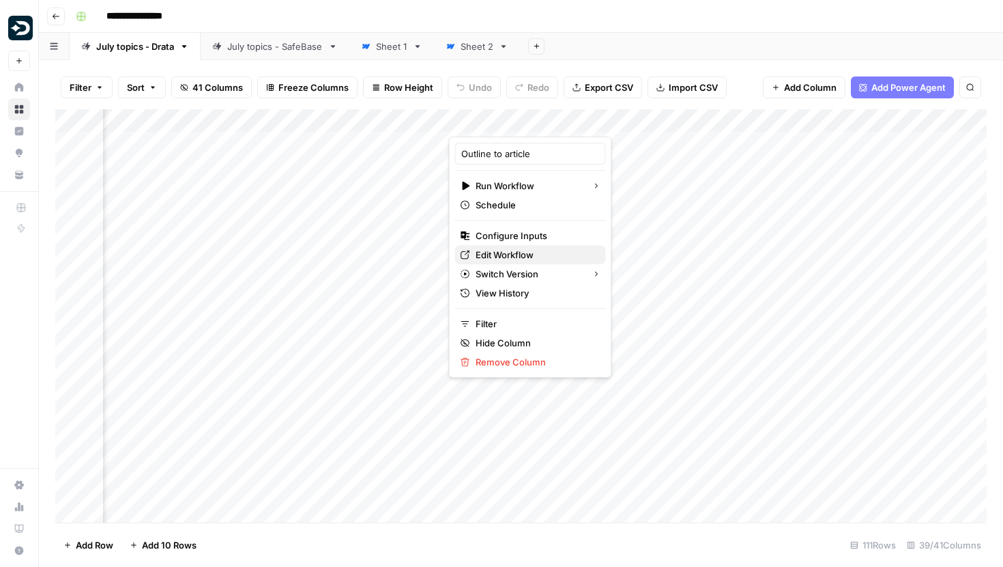
click at [495, 253] on span "Edit Workflow" at bounding box center [535, 255] width 119 height 14
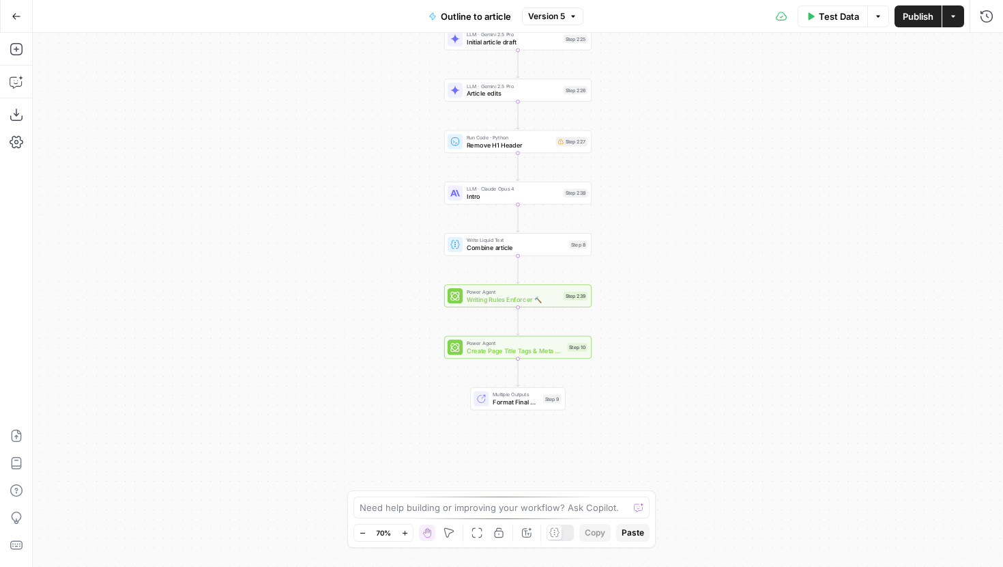
drag, startPoint x: 196, startPoint y: 328, endPoint x: 196, endPoint y: 195, distance: 132.4
click at [196, 195] on div "Workflow Input Settings Inputs Google Search Google Search Results Step 223 LLM…" at bounding box center [518, 300] width 971 height 534
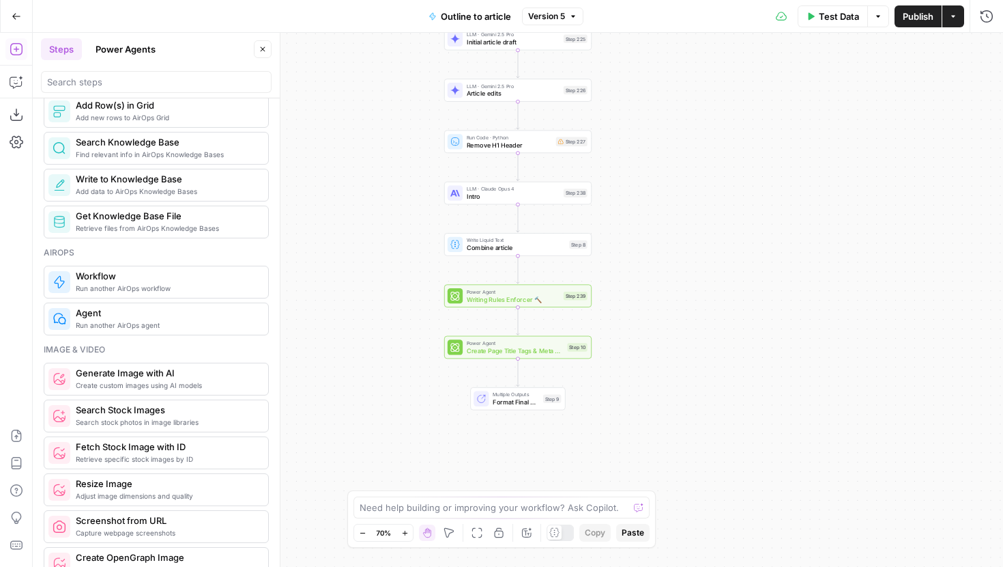
scroll to position [805, 0]
